Goal: Task Accomplishment & Management: Manage account settings

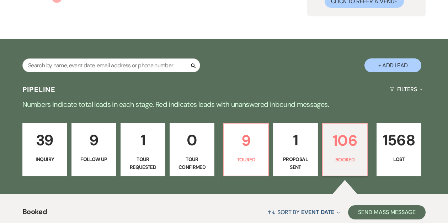
scroll to position [94, 0]
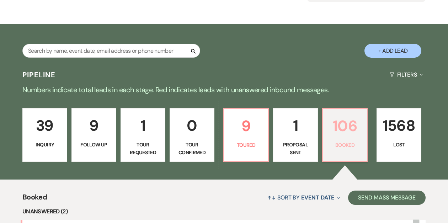
click at [327, 129] on link "106 Booked" at bounding box center [345, 134] width 46 height 53
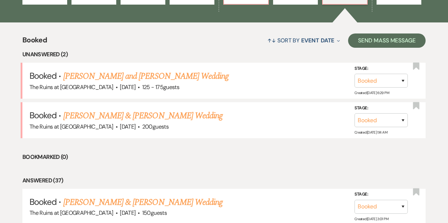
scroll to position [251, 0]
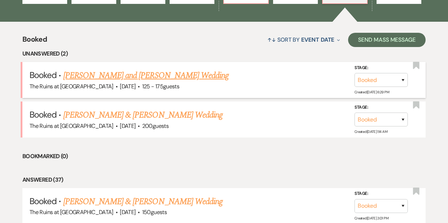
click at [137, 75] on link "[PERSON_NAME] and [PERSON_NAME] Wedding" at bounding box center [146, 75] width 166 height 13
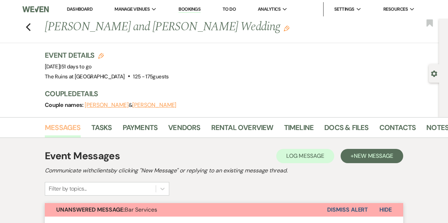
click at [69, 127] on link "Messages" at bounding box center [63, 130] width 36 height 16
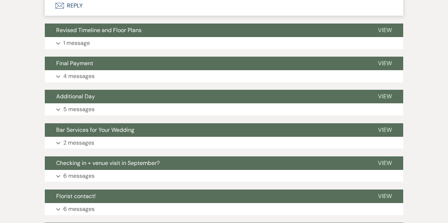
scroll to position [4930, 0]
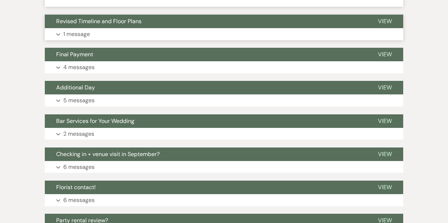
click at [81, 25] on span "Revised Timeline and Floor Plans" at bounding box center [98, 20] width 85 height 7
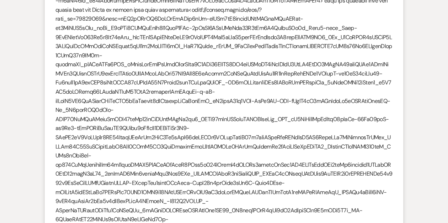
scroll to position [1826, 0]
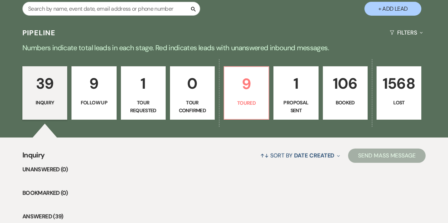
scroll to position [137, 0]
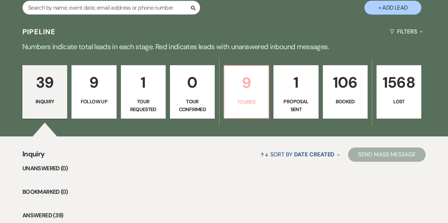
click at [250, 85] on p "9" at bounding box center [247, 83] width 36 height 24
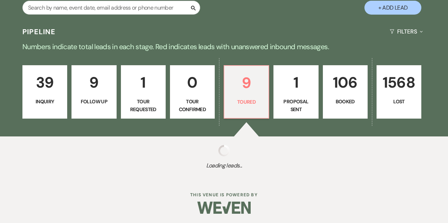
select select "5"
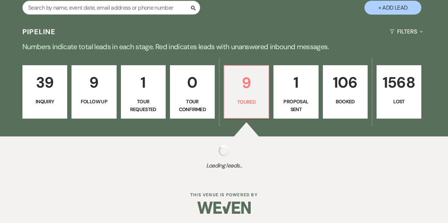
select select "5"
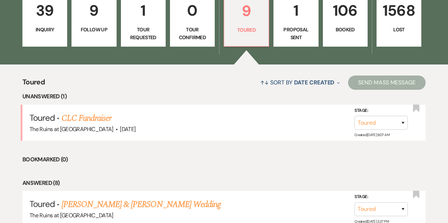
click at [335, 19] on p "106" at bounding box center [345, 11] width 36 height 24
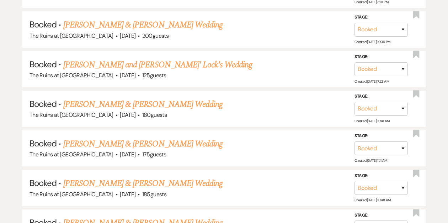
scroll to position [390, 0]
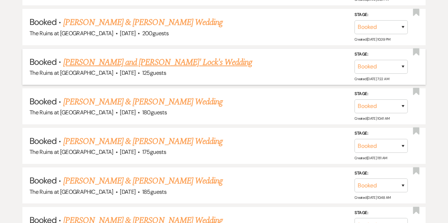
click at [162, 61] on link "[PERSON_NAME] and [PERSON_NAME]' Lock's Wedding" at bounding box center [157, 62] width 189 height 13
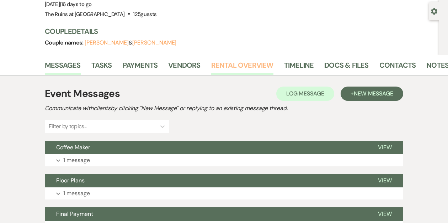
scroll to position [64, 0]
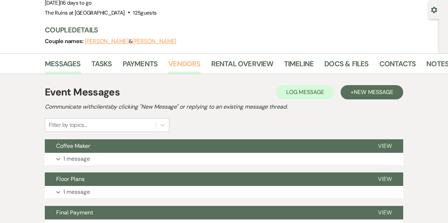
click at [179, 65] on link "Vendors" at bounding box center [184, 66] width 32 height 16
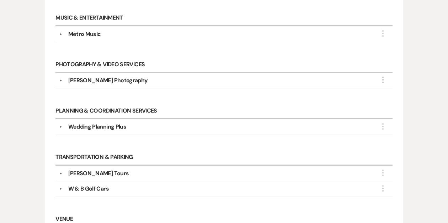
scroll to position [458, 0]
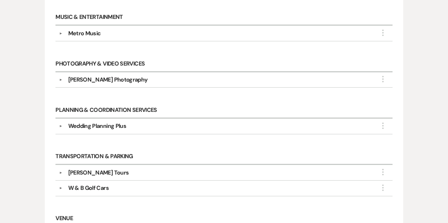
click at [60, 124] on button "▼" at bounding box center [61, 126] width 9 height 4
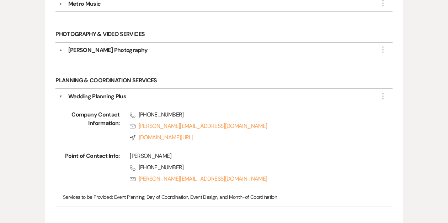
scroll to position [488, 0]
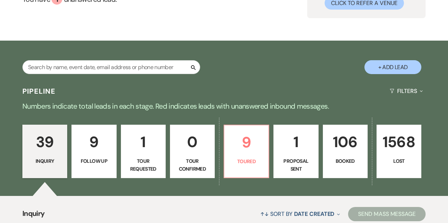
scroll to position [79, 0]
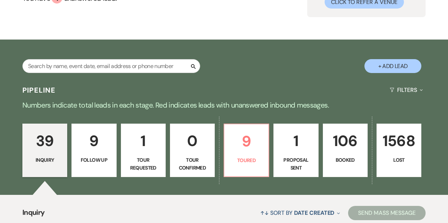
click at [336, 149] on p "106" at bounding box center [345, 141] width 36 height 24
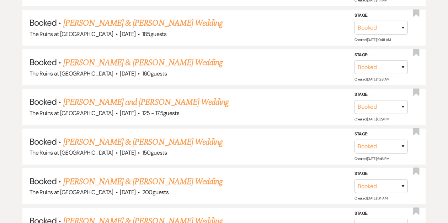
scroll to position [549, 0]
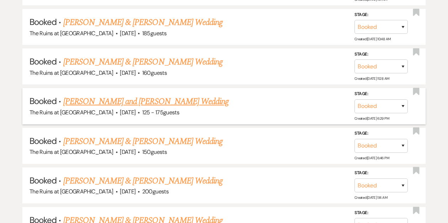
click at [159, 100] on link "[PERSON_NAME] and [PERSON_NAME] Wedding" at bounding box center [146, 101] width 166 height 13
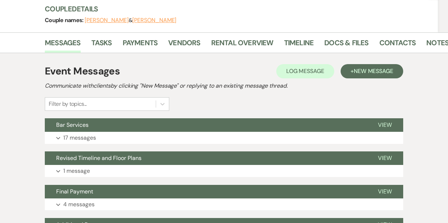
scroll to position [86, 0]
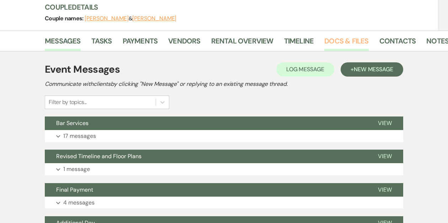
click at [342, 39] on link "Docs & Files" at bounding box center [346, 43] width 44 height 16
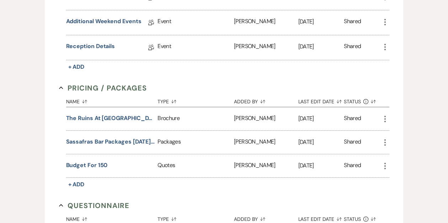
scroll to position [729, 0]
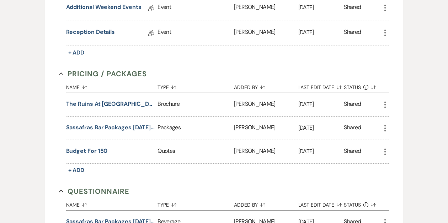
click at [103, 123] on button "Sassafras Bar Packages 2025-2026" at bounding box center [110, 127] width 89 height 9
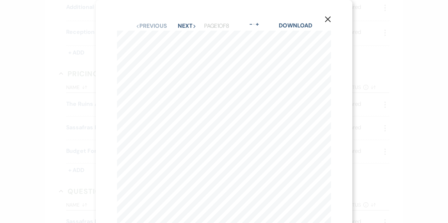
click at [330, 19] on icon "X" at bounding box center [328, 19] width 6 height 6
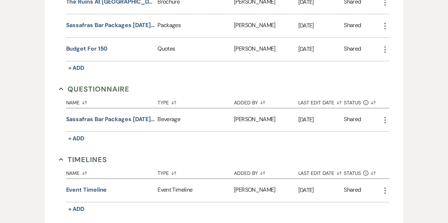
scroll to position [885, 0]
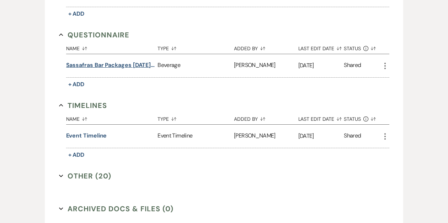
click at [111, 64] on button "Sassafras Bar Packages [DATE]-[DATE]" at bounding box center [110, 65] width 89 height 9
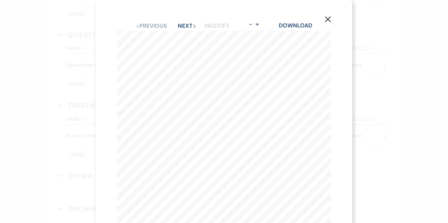
click at [328, 18] on use "button" at bounding box center [328, 19] width 6 height 6
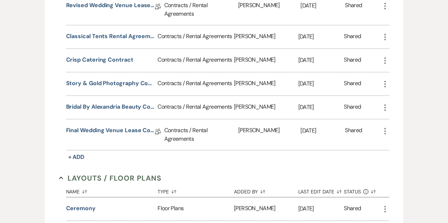
scroll to position [237, 0]
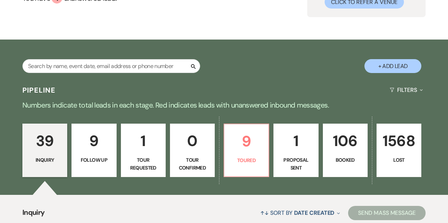
scroll to position [84, 0]
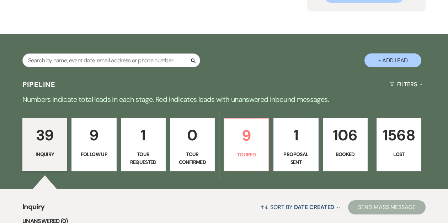
click at [348, 154] on p "Booked" at bounding box center [345, 154] width 36 height 8
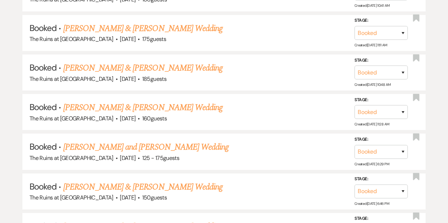
scroll to position [507, 0]
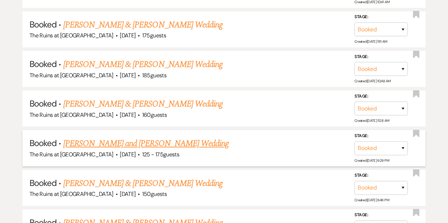
click at [172, 143] on link "[PERSON_NAME] and [PERSON_NAME] Wedding" at bounding box center [146, 143] width 166 height 13
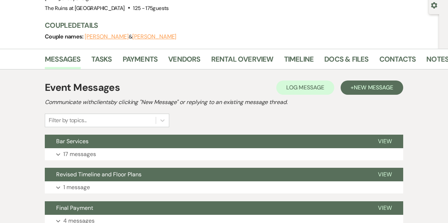
scroll to position [69, 0]
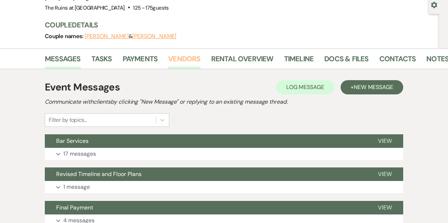
click at [176, 56] on link "Vendors" at bounding box center [184, 61] width 32 height 16
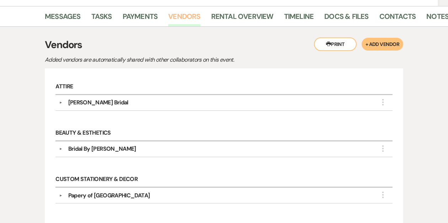
scroll to position [114, 0]
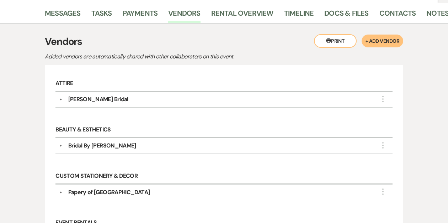
click at [59, 145] on button "▼" at bounding box center [61, 146] width 9 height 4
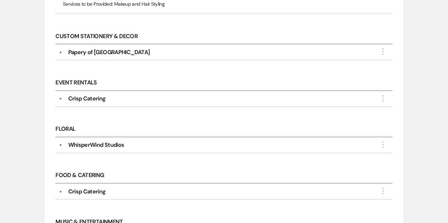
scroll to position [343, 0]
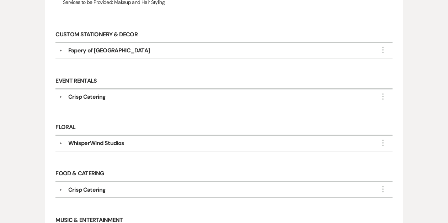
click at [62, 141] on button "▼" at bounding box center [61, 143] width 9 height 4
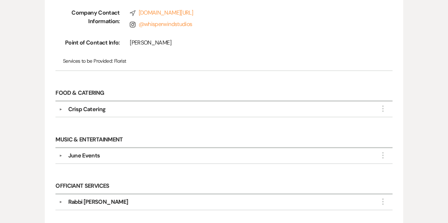
scroll to position [492, 0]
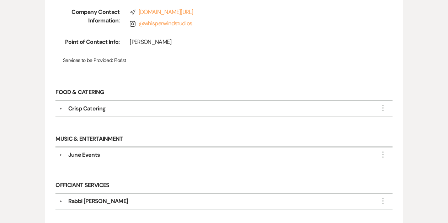
click at [61, 153] on button "▼" at bounding box center [61, 155] width 9 height 4
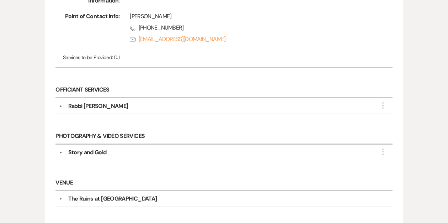
scroll to position [675, 0]
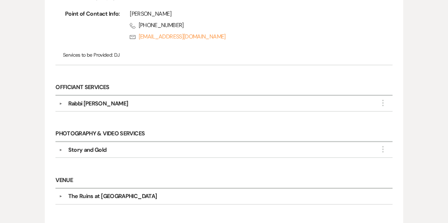
click at [62, 148] on button "▼" at bounding box center [61, 150] width 9 height 4
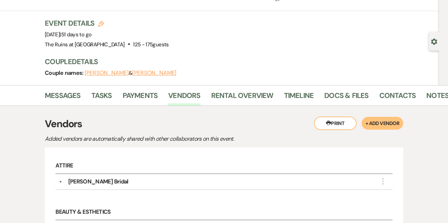
scroll to position [0, 0]
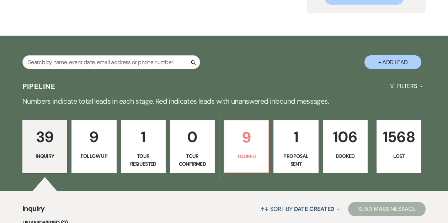
scroll to position [84, 0]
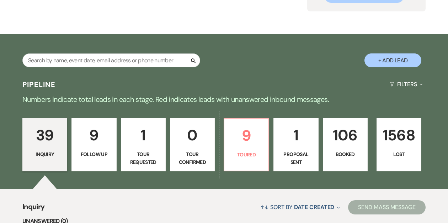
click at [342, 151] on p "Booked" at bounding box center [345, 154] width 36 height 8
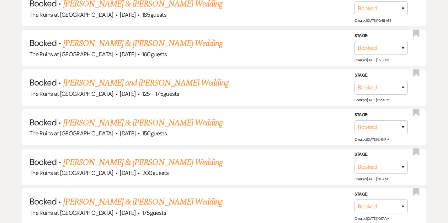
scroll to position [567, 0]
click at [175, 78] on link "[PERSON_NAME] and [PERSON_NAME] Wedding" at bounding box center [146, 82] width 166 height 13
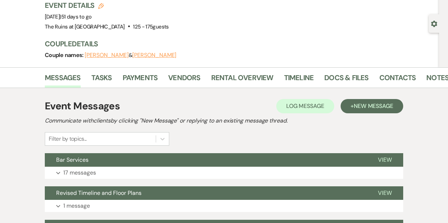
scroll to position [53, 0]
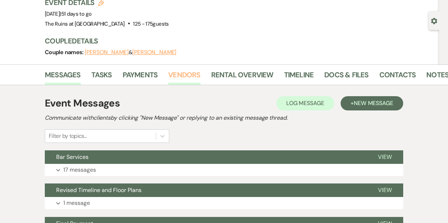
click at [181, 76] on link "Vendors" at bounding box center [184, 77] width 32 height 16
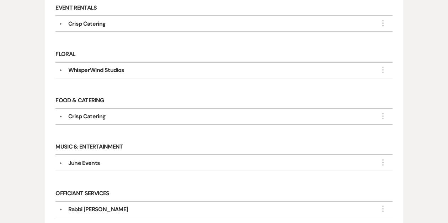
scroll to position [329, 0]
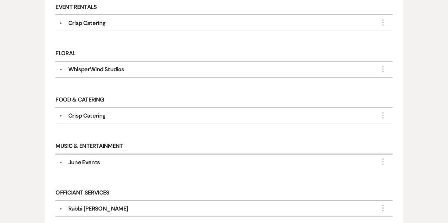
click at [61, 68] on button "▼" at bounding box center [61, 70] width 9 height 4
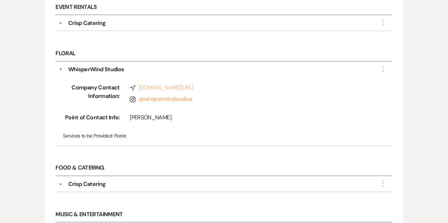
click at [159, 85] on link "Compass whisperwindstudios.com/" at bounding box center [251, 87] width 242 height 9
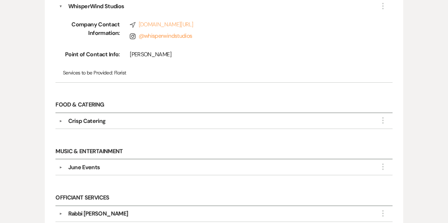
scroll to position [394, 0]
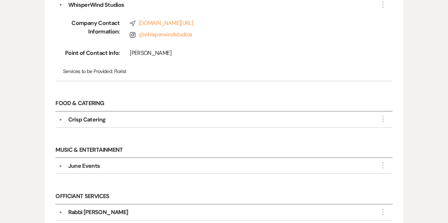
click at [61, 164] on button "▼" at bounding box center [61, 166] width 9 height 4
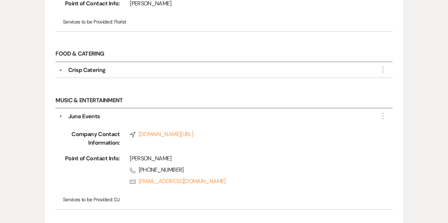
scroll to position [444, 0]
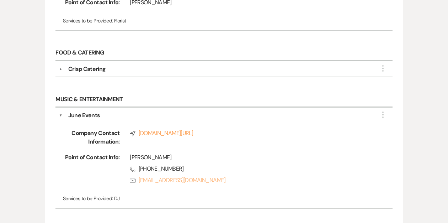
click at [152, 176] on link "Rsvp june@djjune-nyc.com" at bounding box center [251, 180] width 242 height 9
click at [138, 176] on link "Rsvp june@djjune-nyc.com" at bounding box center [251, 180] width 242 height 9
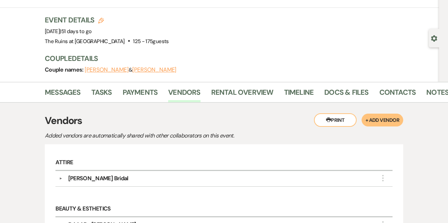
scroll to position [0, 0]
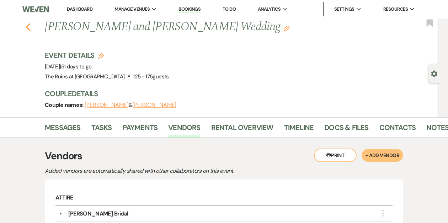
click at [26, 27] on icon "Previous" at bounding box center [28, 27] width 5 height 9
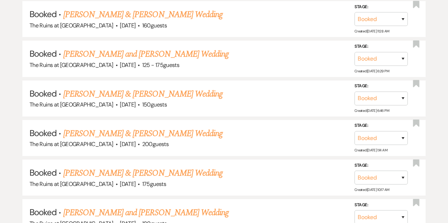
scroll to position [597, 0]
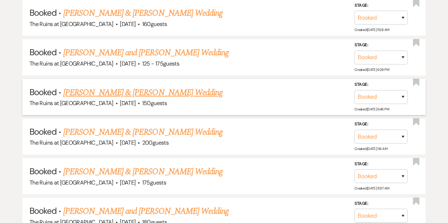
click at [121, 91] on link "[PERSON_NAME] & [PERSON_NAME] Wedding" at bounding box center [142, 92] width 159 height 13
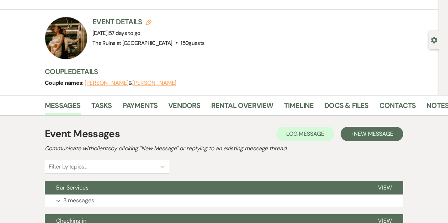
scroll to position [37, 0]
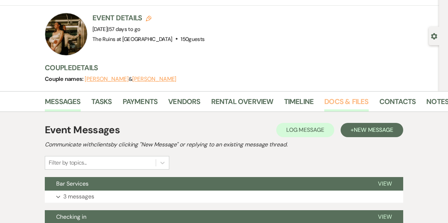
click at [344, 98] on link "Docs & Files" at bounding box center [346, 104] width 44 height 16
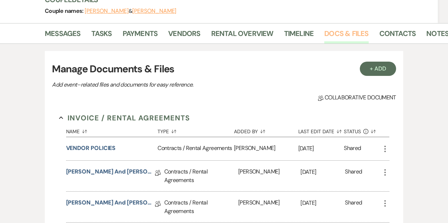
scroll to position [53, 0]
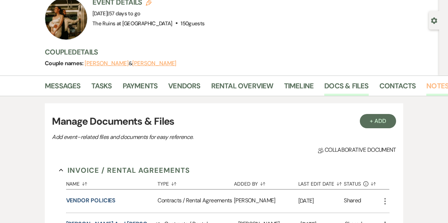
click at [434, 88] on link "Notes" at bounding box center [437, 88] width 22 height 16
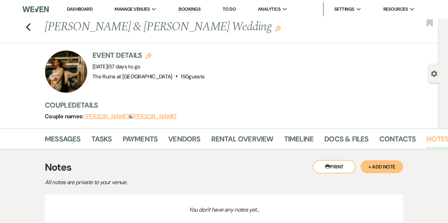
scroll to position [55, 0]
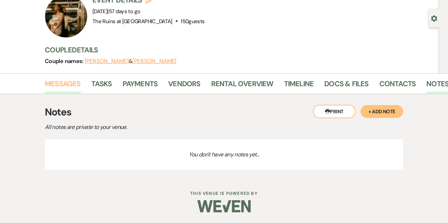
click at [71, 83] on link "Messages" at bounding box center [63, 86] width 36 height 16
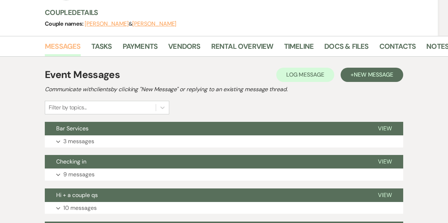
scroll to position [151, 0]
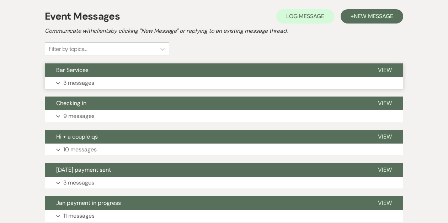
click at [79, 69] on span "Bar Services" at bounding box center [72, 69] width 32 height 7
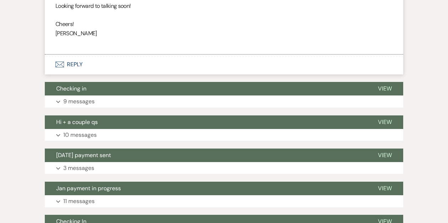
scroll to position [512, 0]
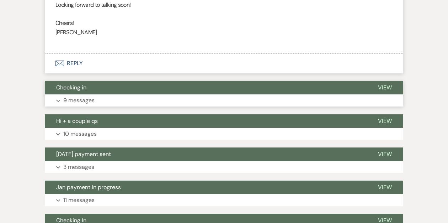
click at [74, 86] on span "Checking in" at bounding box center [71, 87] width 30 height 7
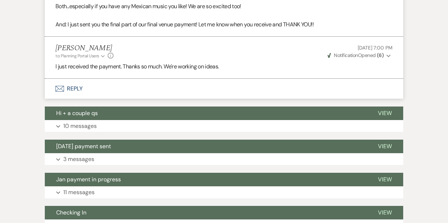
scroll to position [1317, 0]
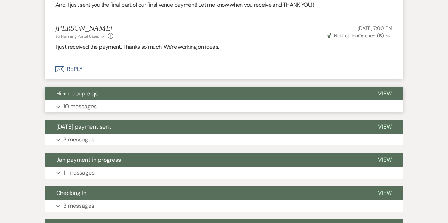
click at [92, 92] on span "Hi + a couple qs" at bounding box center [77, 93] width 42 height 7
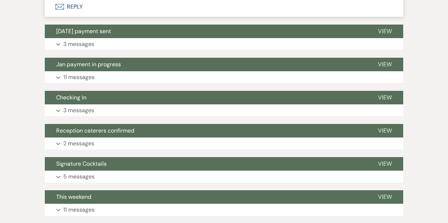
scroll to position [2507, 0]
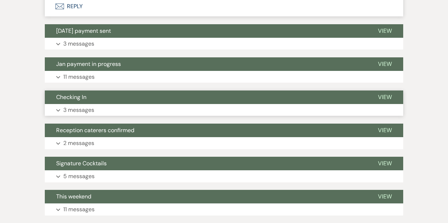
click at [90, 96] on button "Checking In" at bounding box center [206, 97] width 322 height 14
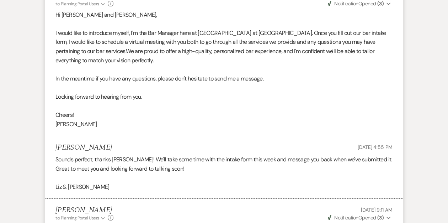
scroll to position [0, 0]
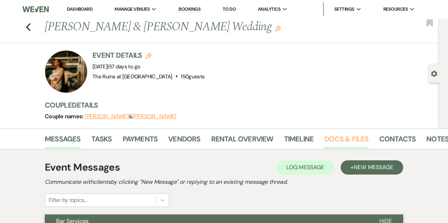
click at [336, 138] on link "Docs & Files" at bounding box center [346, 141] width 44 height 16
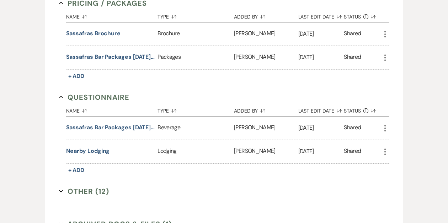
scroll to position [423, 0]
click at [78, 187] on button "Other (12) Expand" at bounding box center [84, 190] width 50 height 11
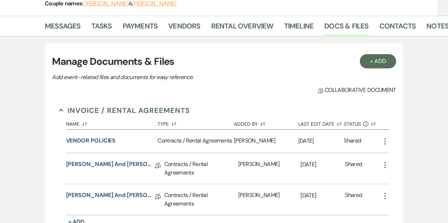
scroll to position [0, 0]
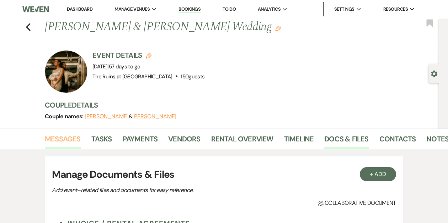
click at [68, 137] on link "Messages" at bounding box center [63, 141] width 36 height 16
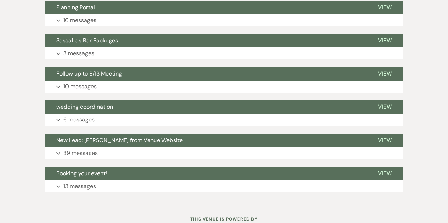
scroll to position [514, 0]
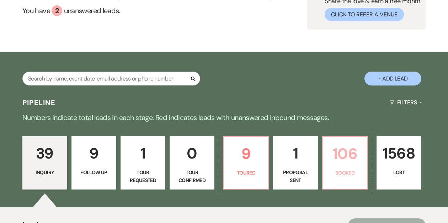
click at [334, 160] on p "106" at bounding box center [345, 153] width 36 height 24
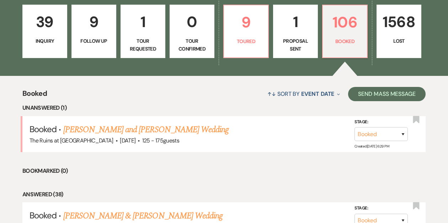
scroll to position [212, 0]
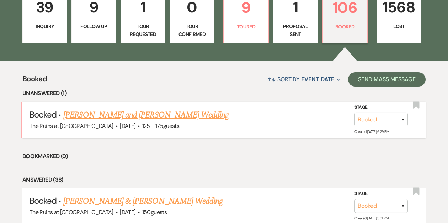
click at [177, 114] on link "[PERSON_NAME] and [PERSON_NAME] Wedding" at bounding box center [146, 114] width 166 height 13
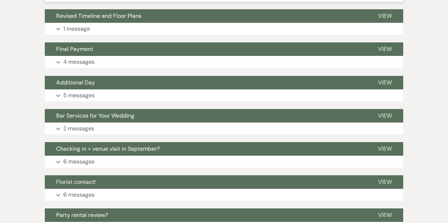
scroll to position [5288, 0]
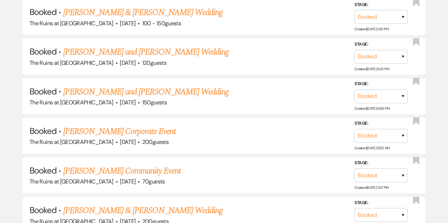
scroll to position [2892, 0]
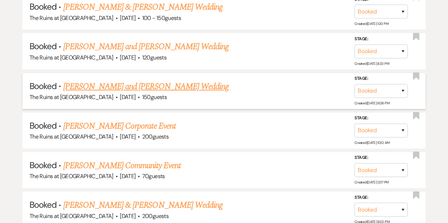
click at [144, 80] on link "[PERSON_NAME] and [PERSON_NAME] Wedding" at bounding box center [146, 86] width 166 height 13
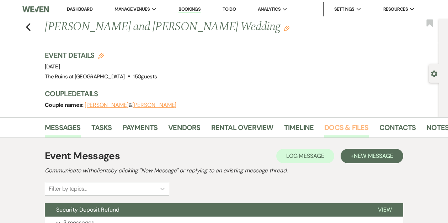
click at [340, 129] on link "Docs & Files" at bounding box center [346, 130] width 44 height 16
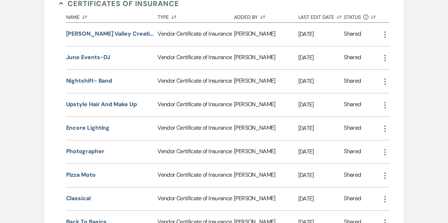
scroll to position [211, 0]
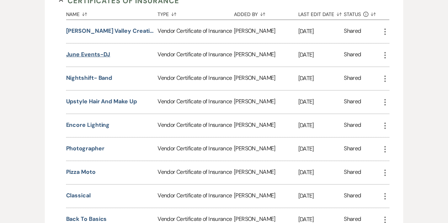
click at [101, 53] on button "June Events-DJ" at bounding box center [88, 54] width 44 height 9
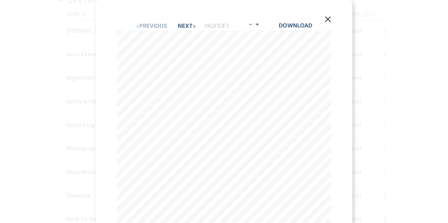
click at [329, 18] on use "button" at bounding box center [328, 19] width 6 height 6
